Goal: Check status: Check status

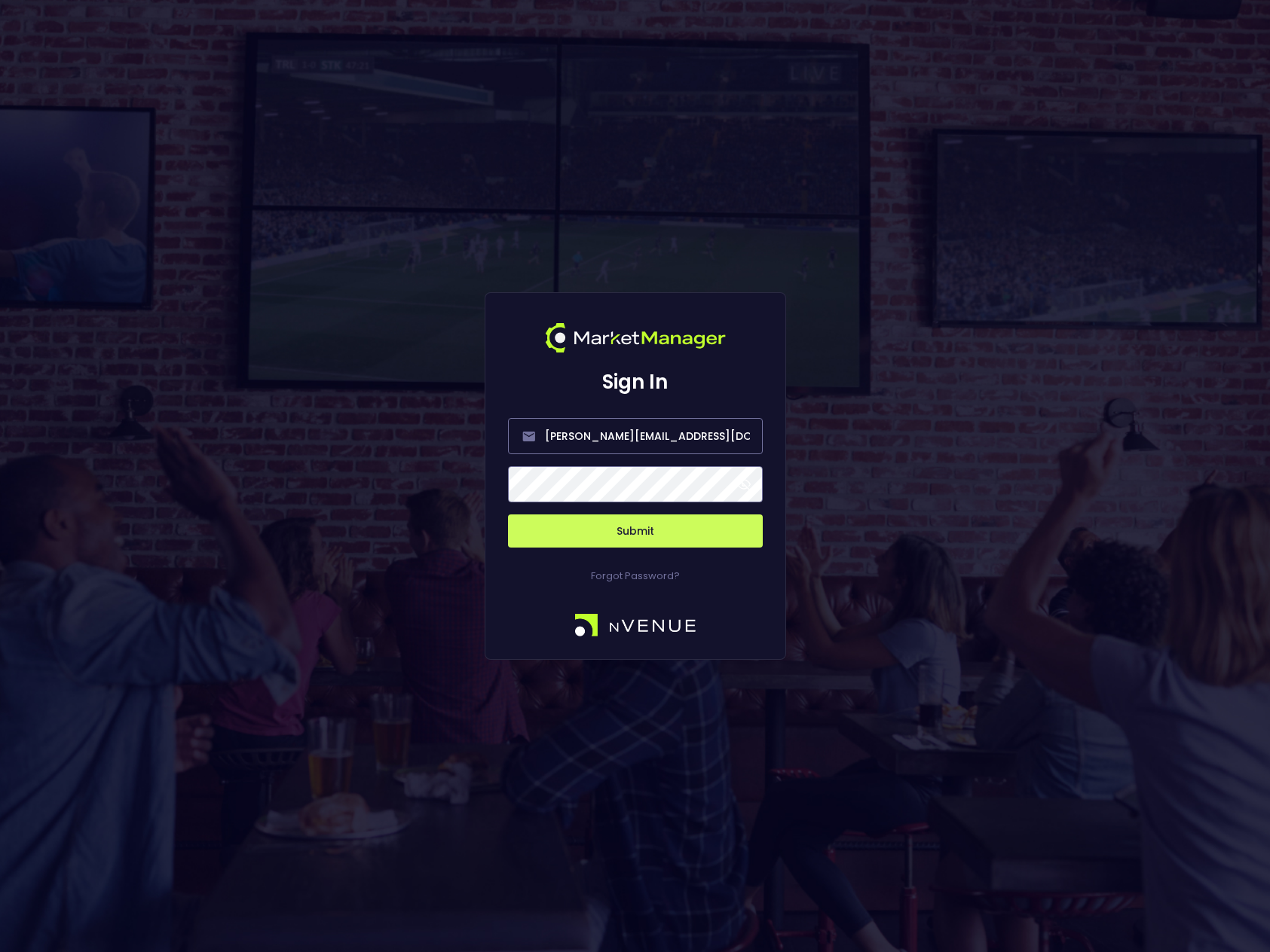
click at [640, 531] on button "Submit" at bounding box center [635, 531] width 255 height 33
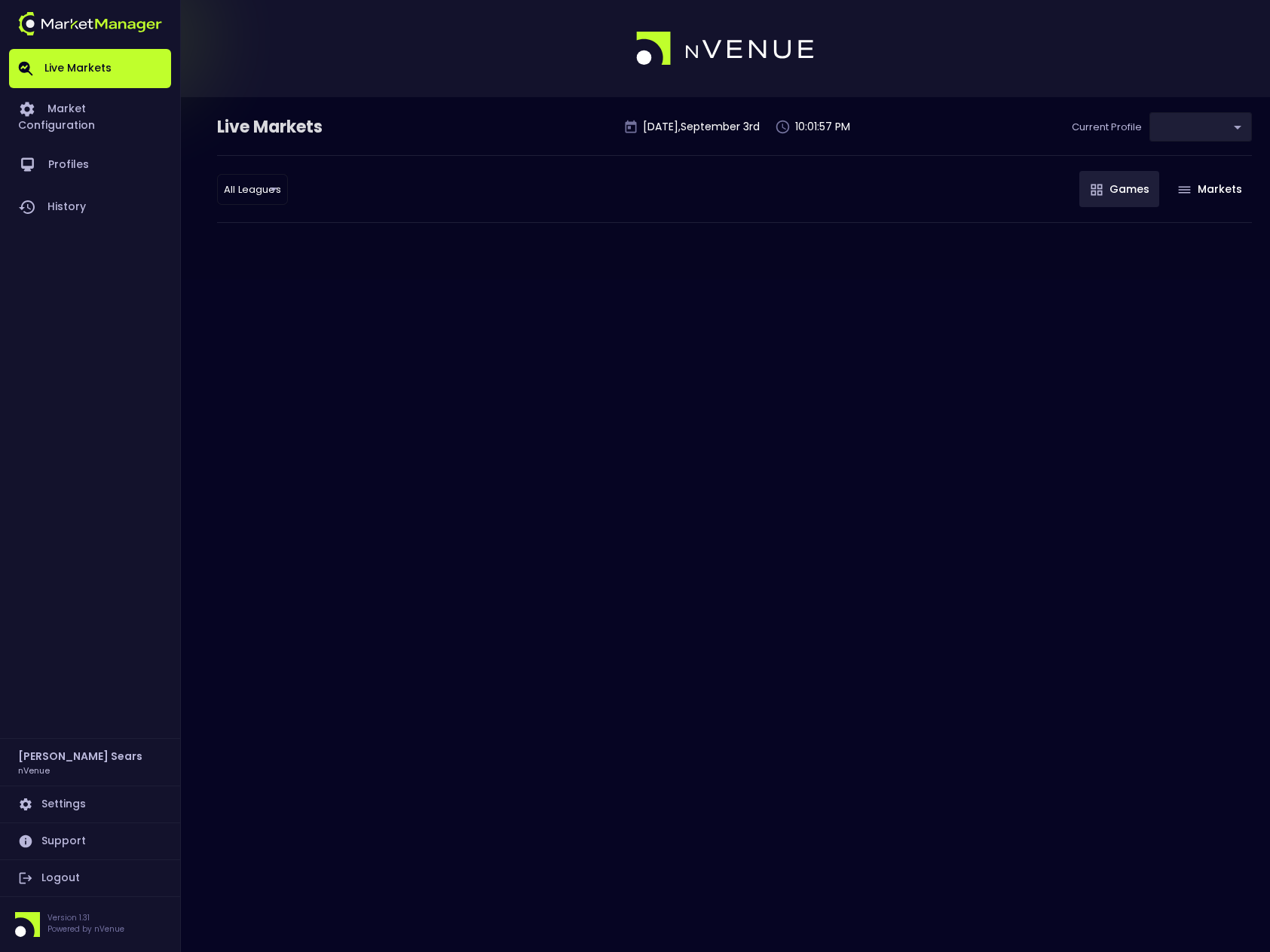
type input "0d810fa5-e353-4d9c-b11d-31f095cae871"
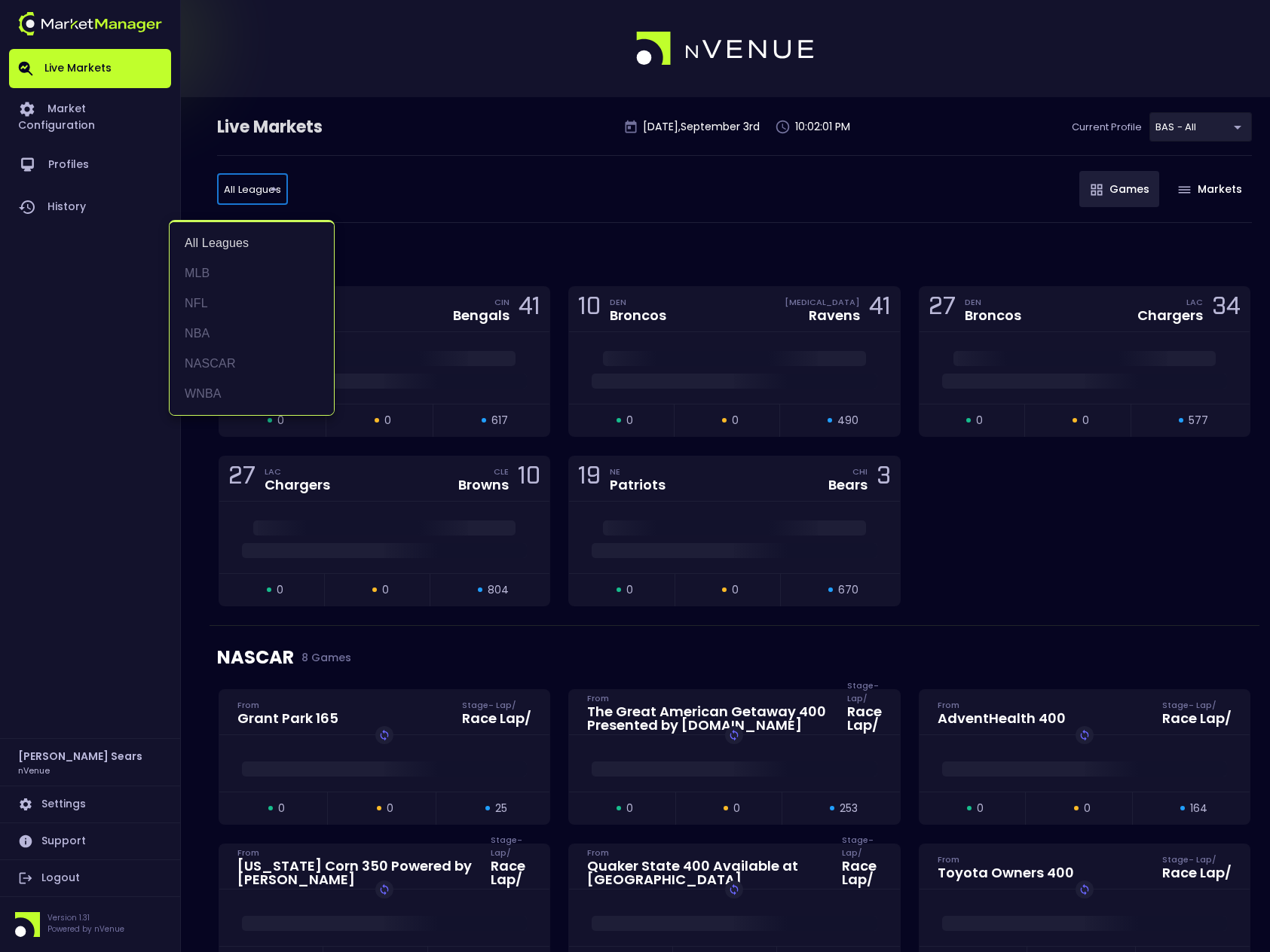
click at [211, 272] on li "MLB" at bounding box center [252, 273] width 164 height 30
type input "MLB"
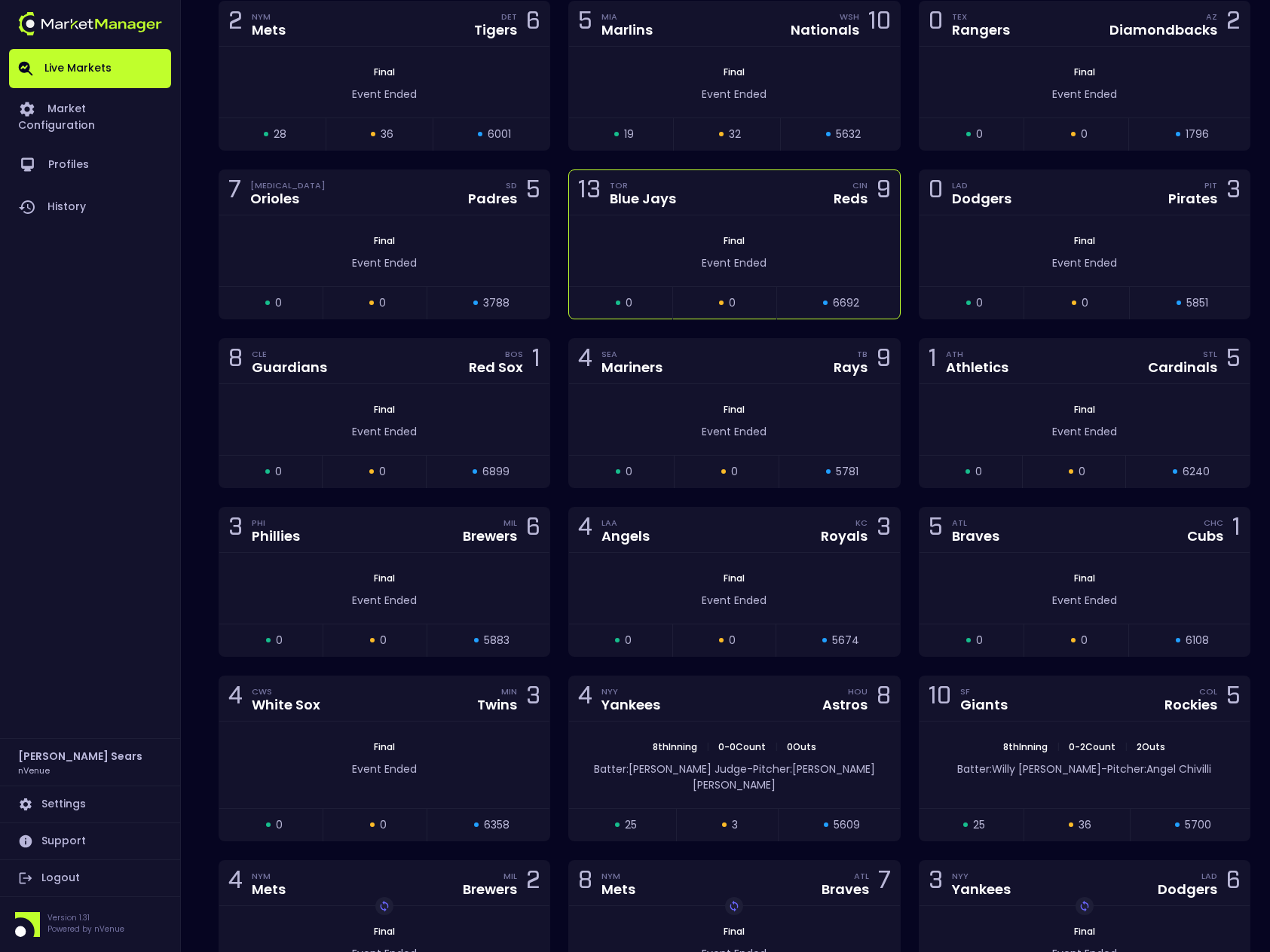
scroll to position [302, 0]
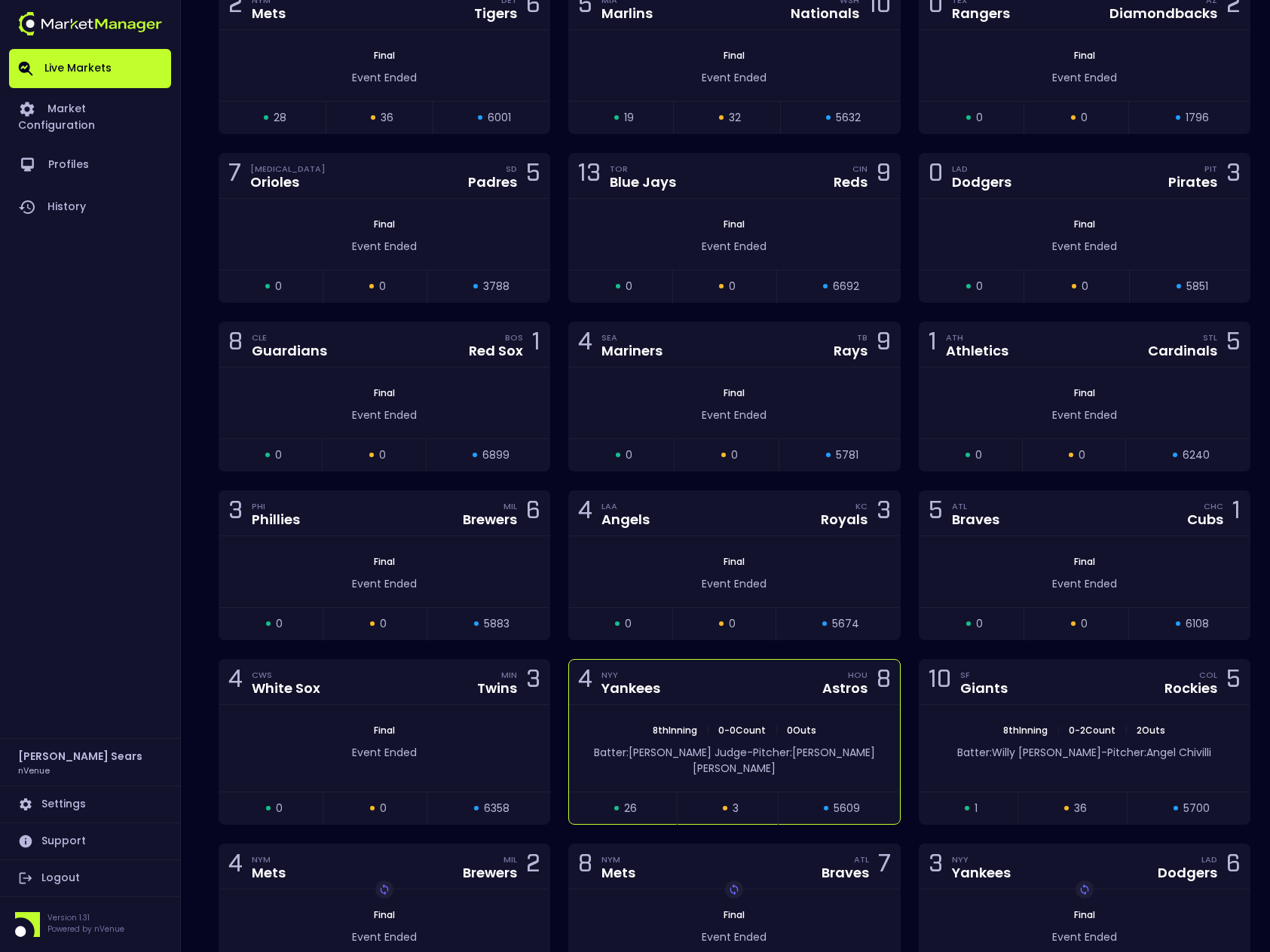
click at [772, 701] on div "4 NYY Yankees HOU Astros 8" at bounding box center [734, 682] width 330 height 45
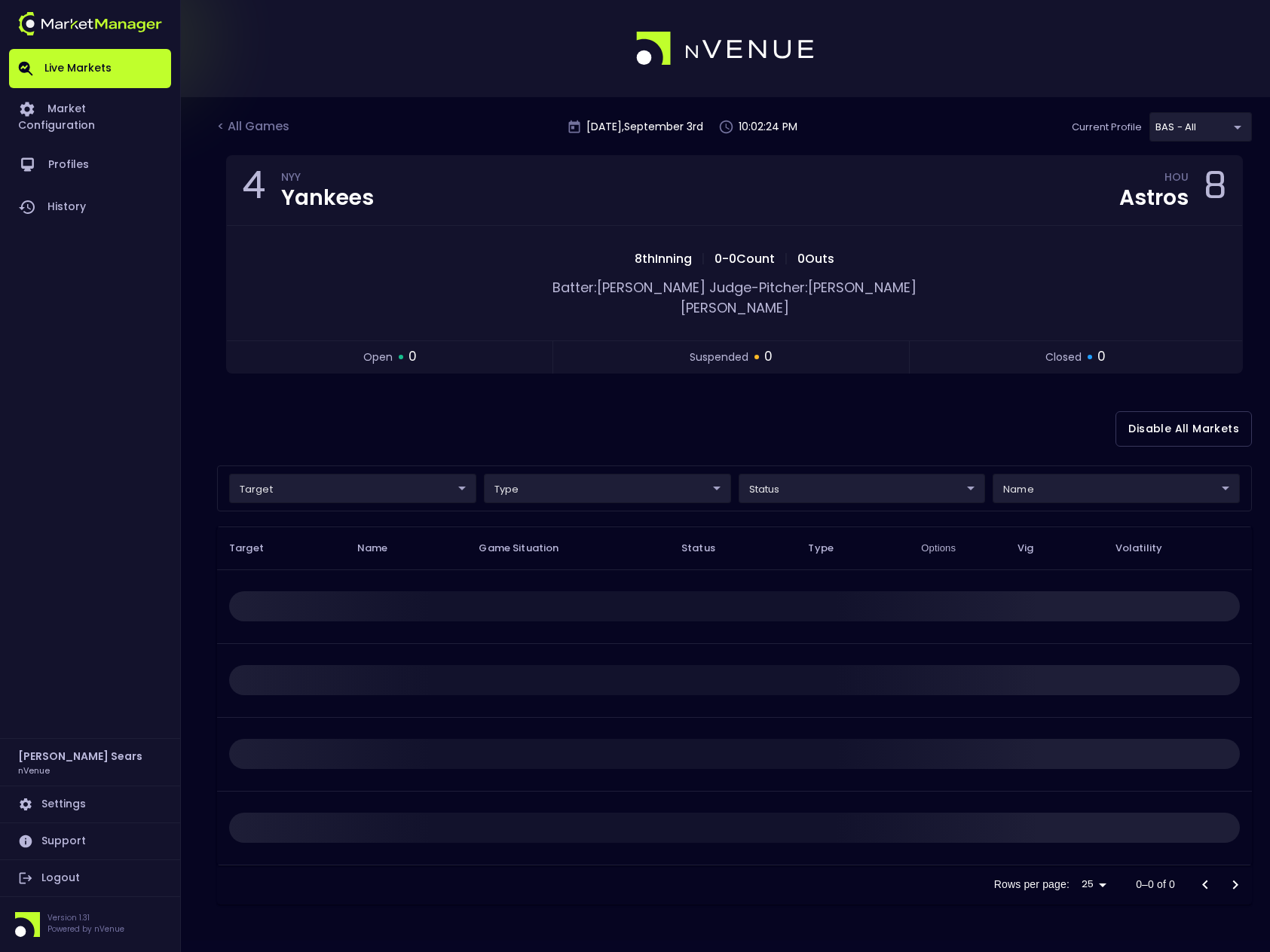
scroll to position [0, 0]
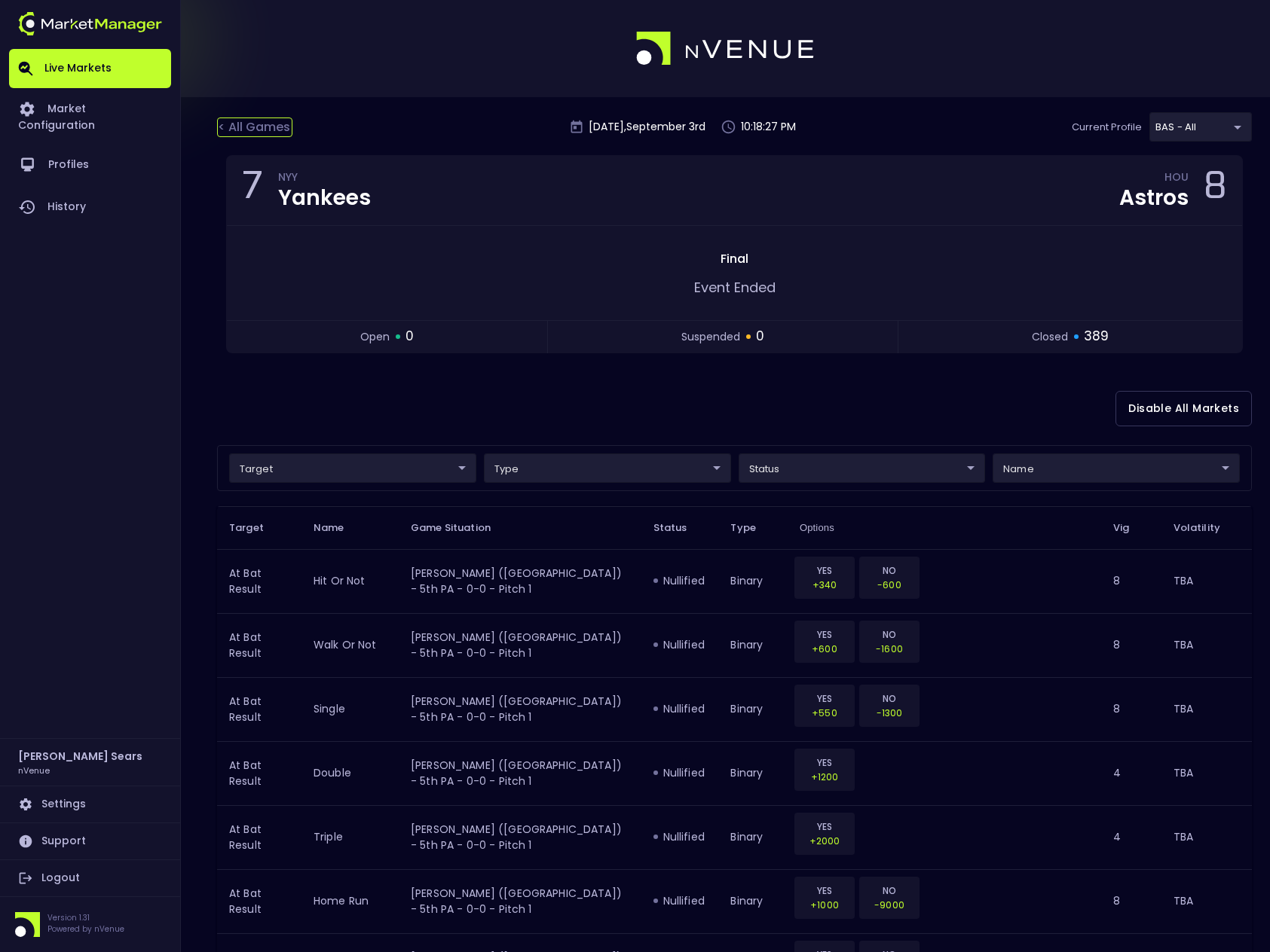
click at [243, 124] on div "< All Games" at bounding box center [255, 127] width 75 height 20
